Goal: Find specific page/section: Find specific page/section

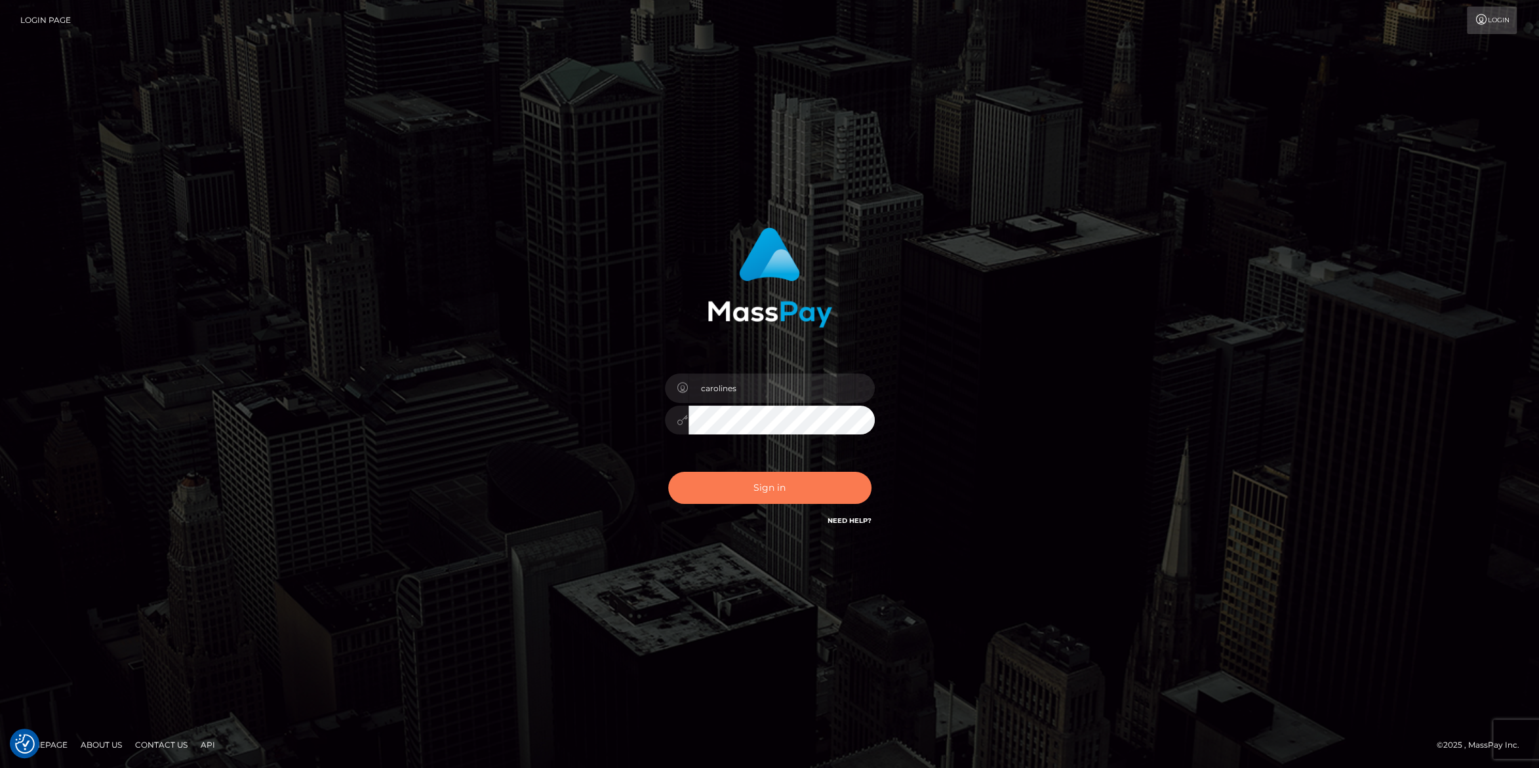
click at [804, 481] on button "Sign in" at bounding box center [769, 488] width 203 height 32
click at [813, 489] on button "Sign in" at bounding box center [769, 488] width 203 height 32
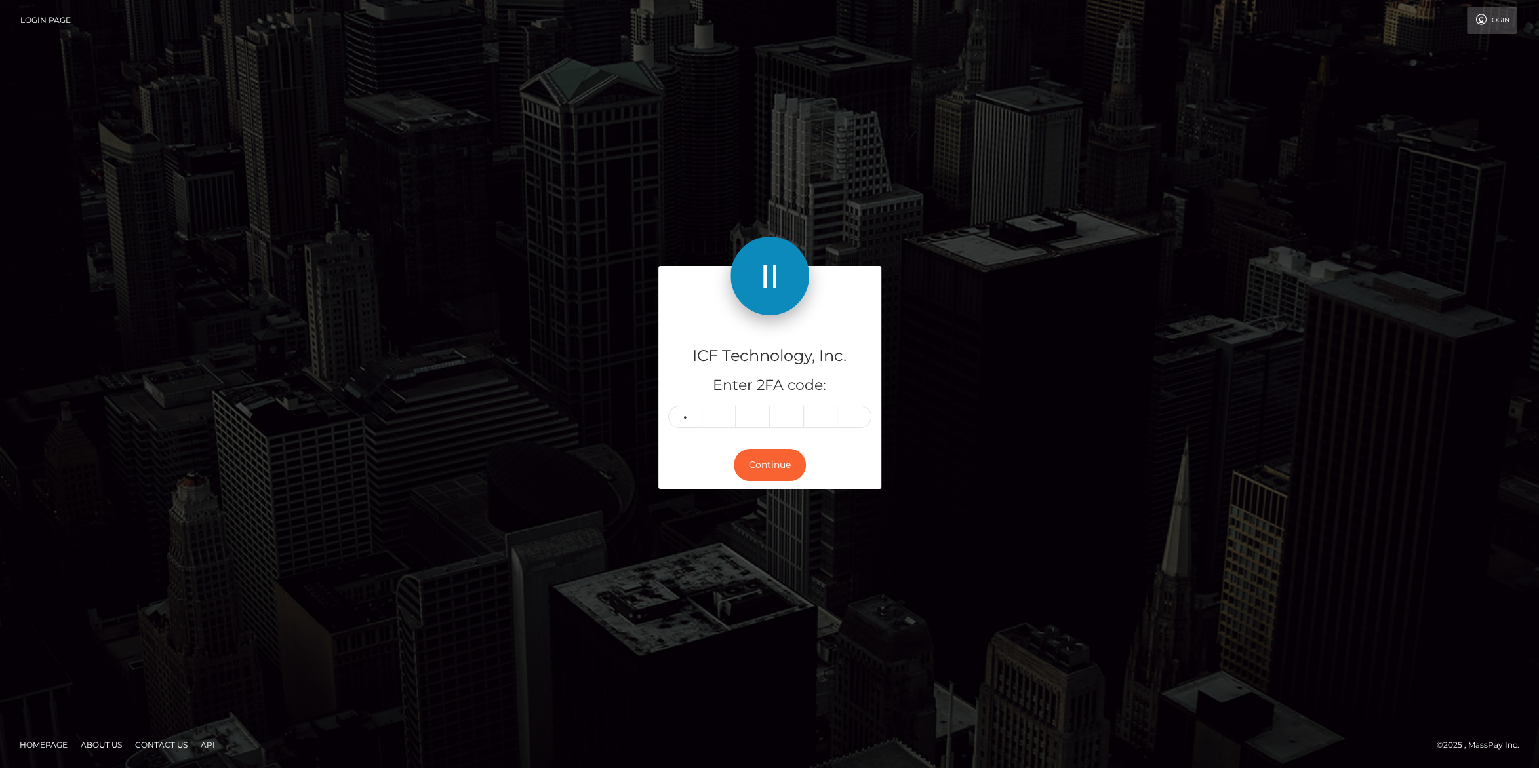
type input "2"
type input "5"
type input "7"
type input "0"
type input "2"
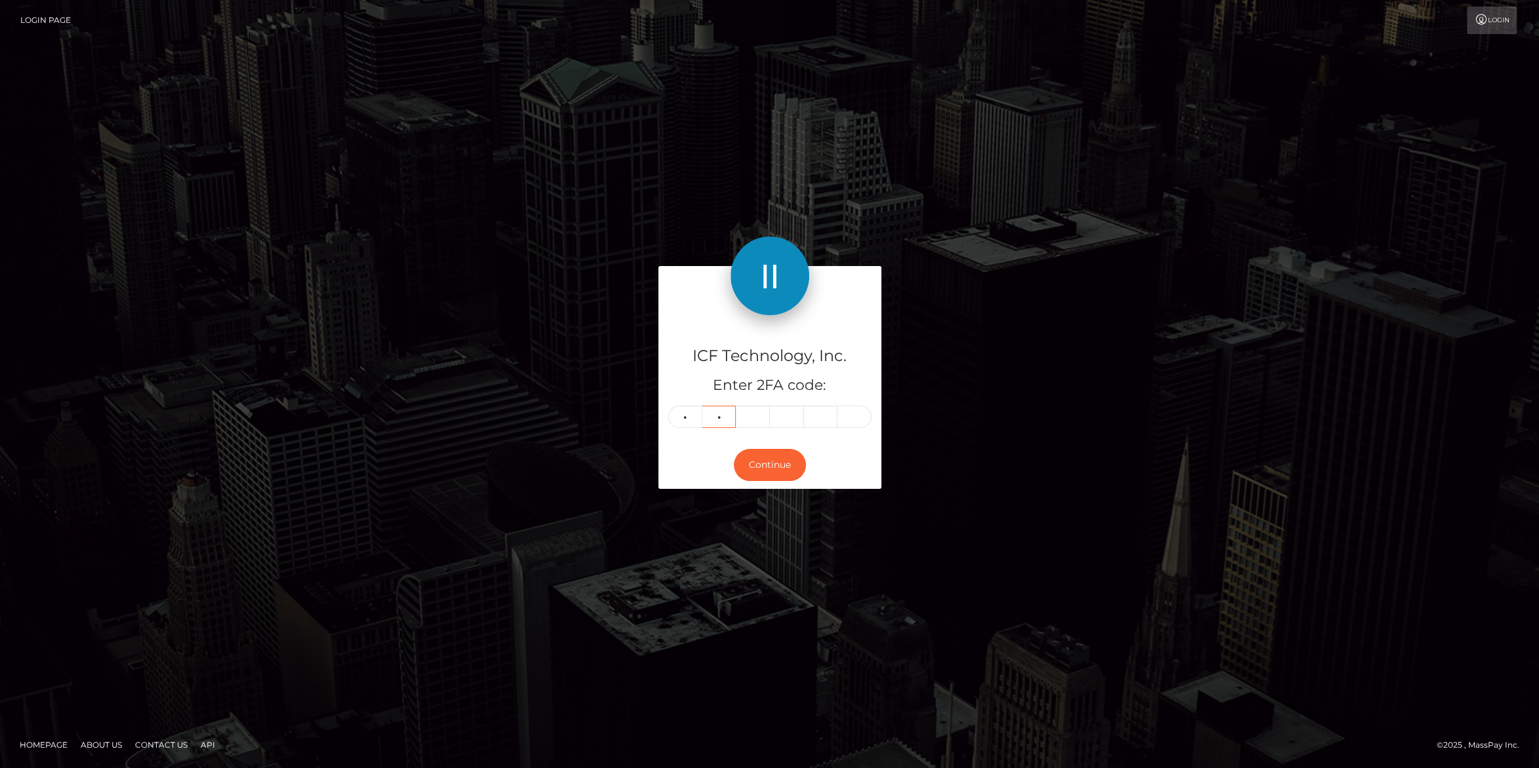
type input "0"
type input "5"
type input "7"
type input "0"
type input "5"
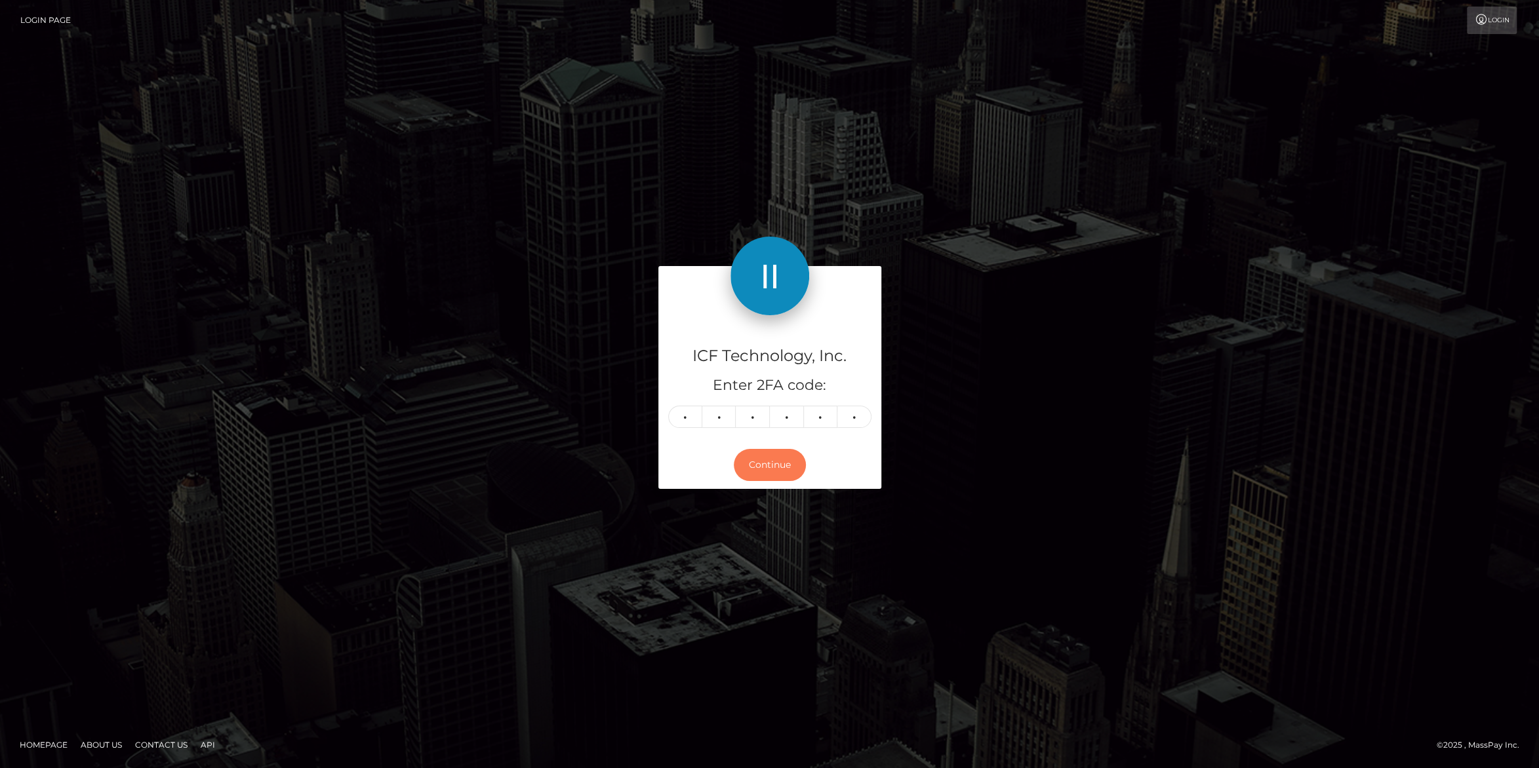
drag, startPoint x: 774, startPoint y: 476, endPoint x: 1079, endPoint y: 341, distance: 333.5
click at [774, 475] on button "Continue" at bounding box center [770, 465] width 72 height 32
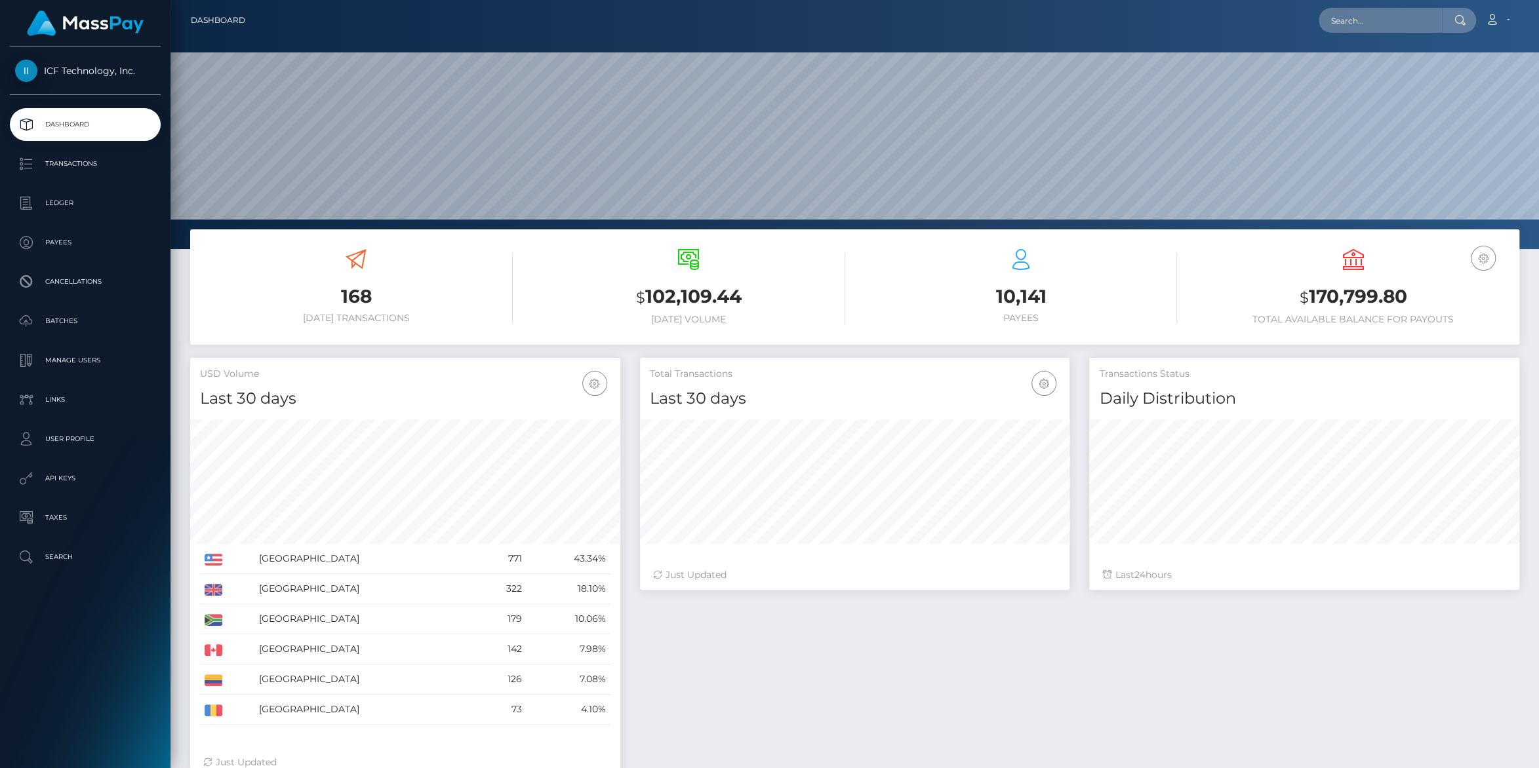
scroll to position [231, 429]
click at [48, 245] on p "Payees" at bounding box center [85, 243] width 140 height 20
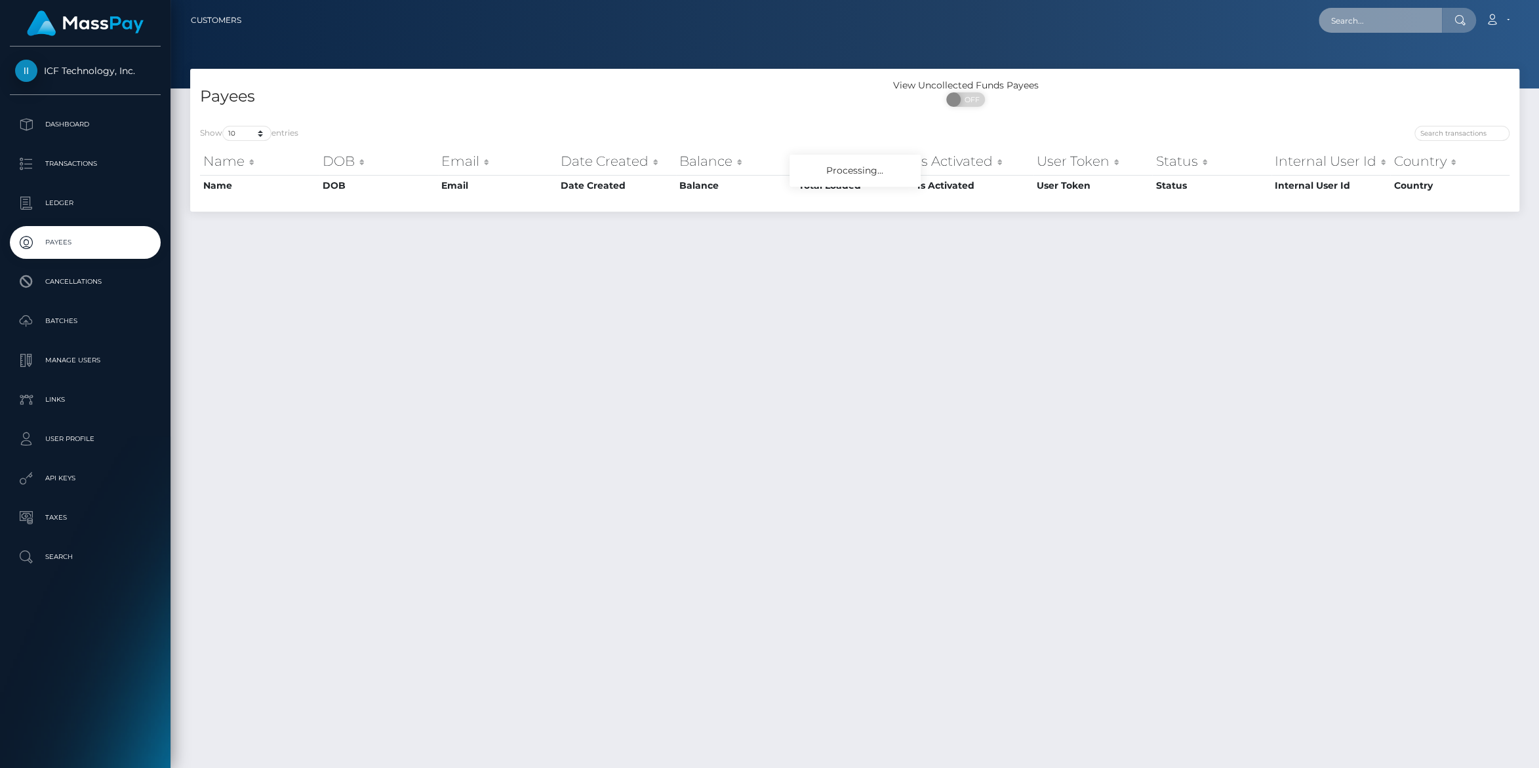
click at [1353, 22] on input "text" at bounding box center [1380, 20] width 123 height 25
paste input "[EMAIL_ADDRESS][DOMAIN_NAME]"
type input "[EMAIL_ADDRESS][DOMAIN_NAME]"
click at [1339, 69] on link "[PERSON_NAME]" at bounding box center [1371, 68] width 105 height 24
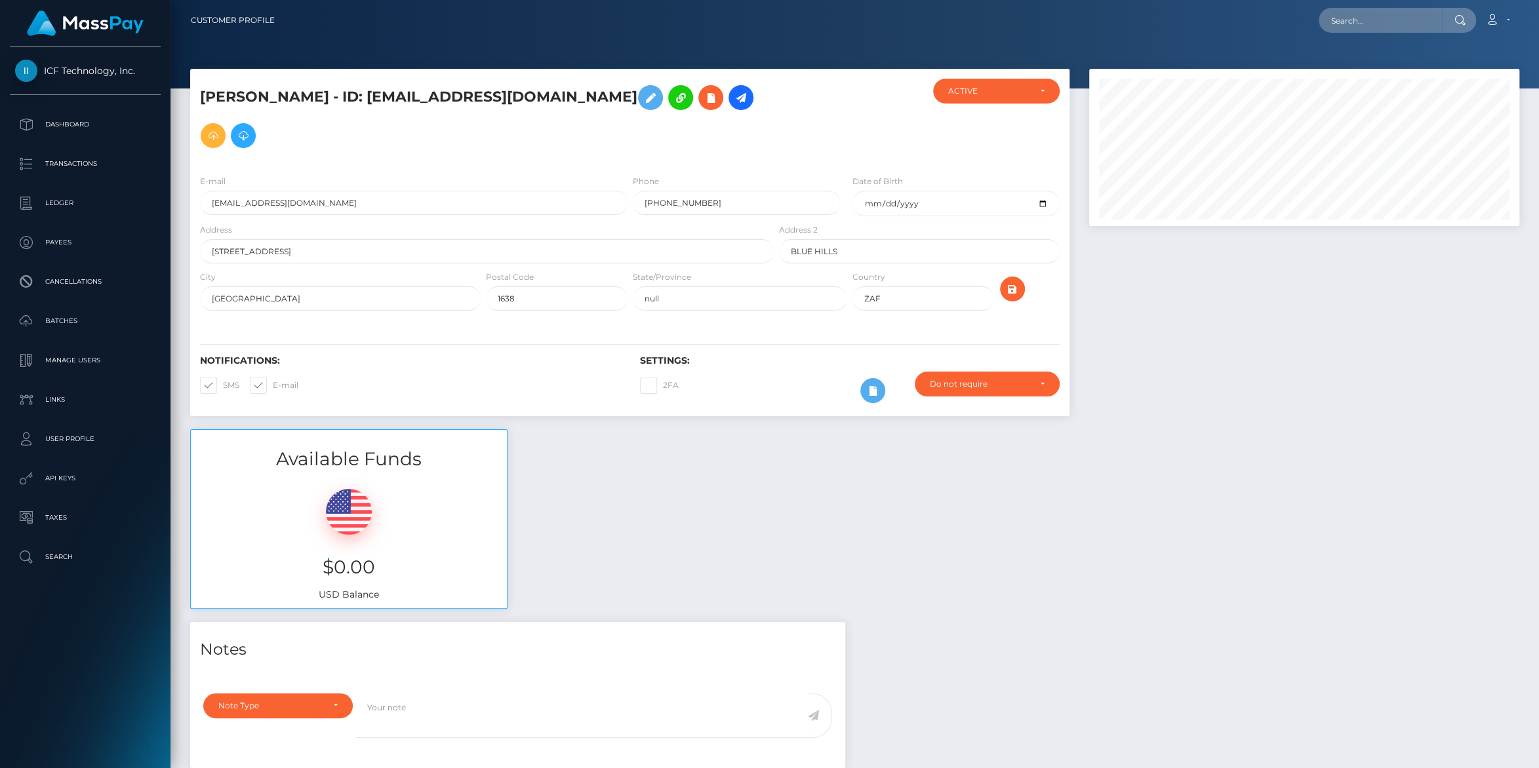
scroll to position [157, 429]
